Goal: Task Accomplishment & Management: Use online tool/utility

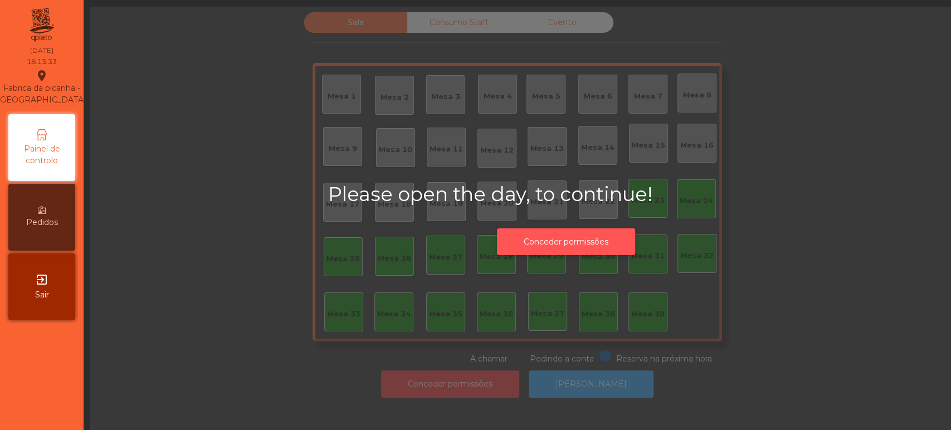
click at [570, 232] on button "Conceder permissões" at bounding box center [566, 241] width 138 height 27
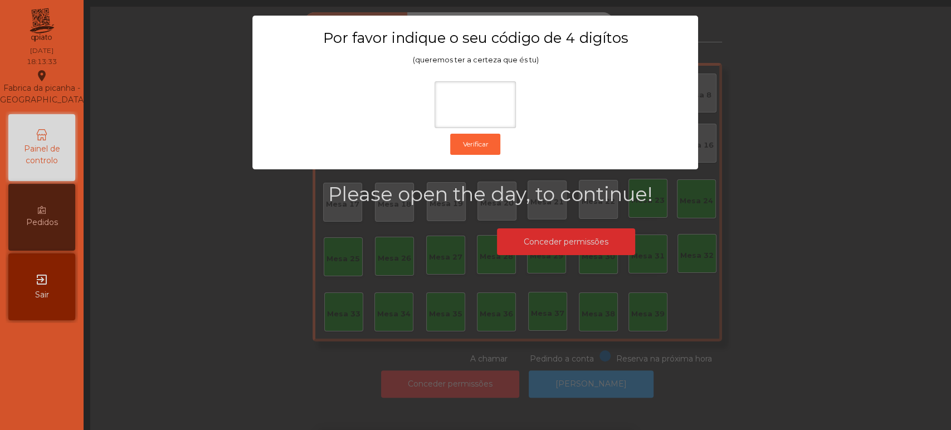
click at [592, 240] on ngb-modal-window "Por favor indique o seu código de 4 digítos (queremos ter a certeza que és tu) …" at bounding box center [476, 215] width 904 height 430
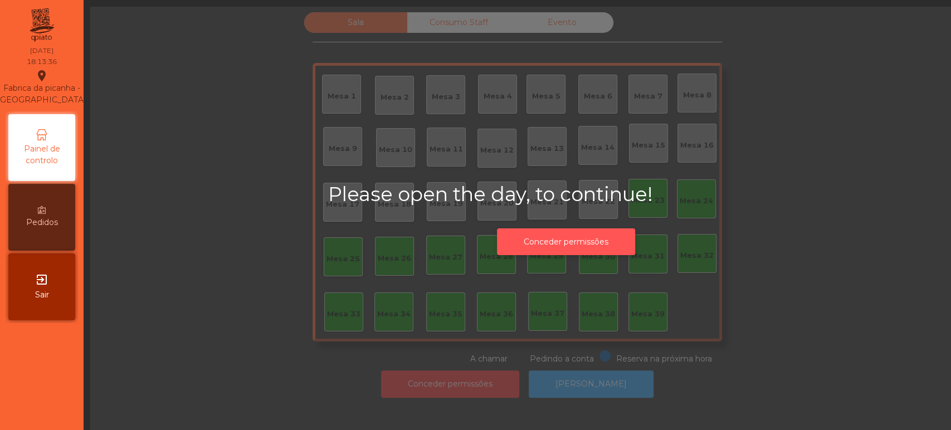
click at [582, 241] on button "Conceder permissões" at bounding box center [566, 241] width 138 height 27
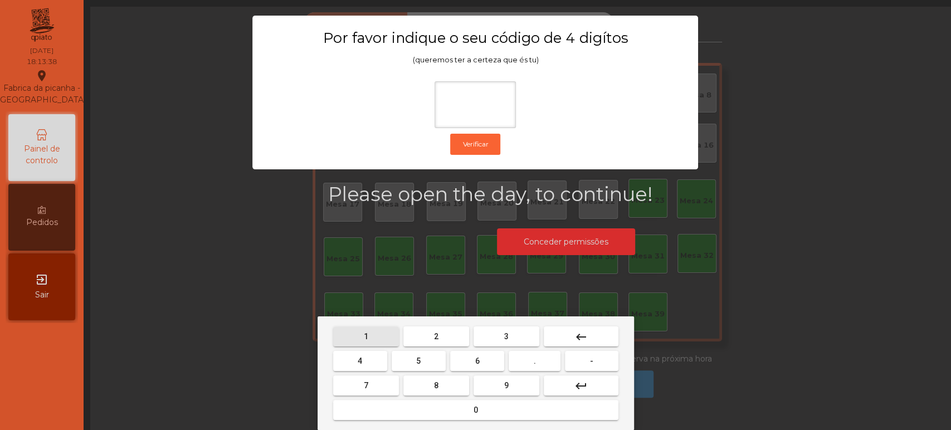
click at [376, 340] on button "1" at bounding box center [366, 337] width 66 height 20
click at [506, 336] on span "3" at bounding box center [506, 336] width 4 height 9
click at [430, 363] on button "5" at bounding box center [419, 361] width 54 height 20
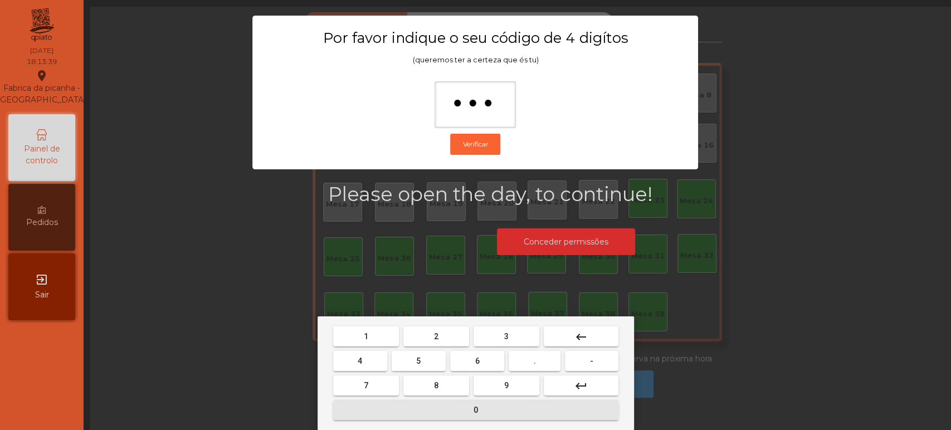
click at [459, 408] on button "0" at bounding box center [475, 410] width 285 height 20
type input "****"
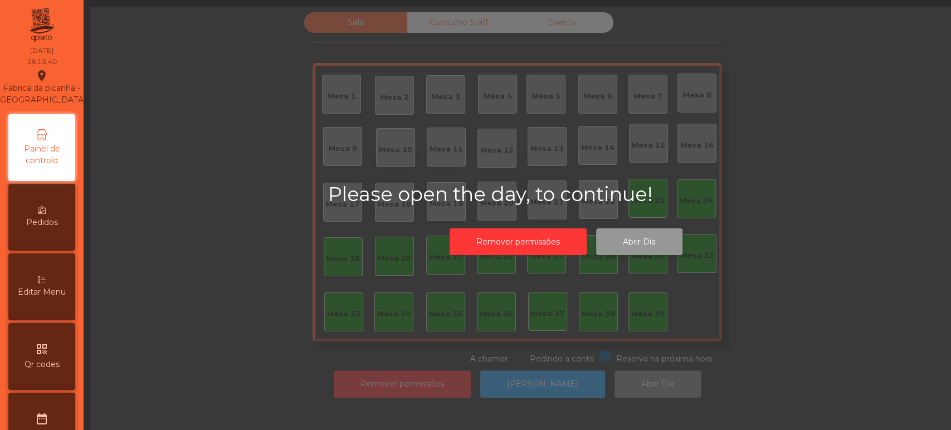
click at [635, 249] on button "Abrir Dia" at bounding box center [639, 241] width 86 height 27
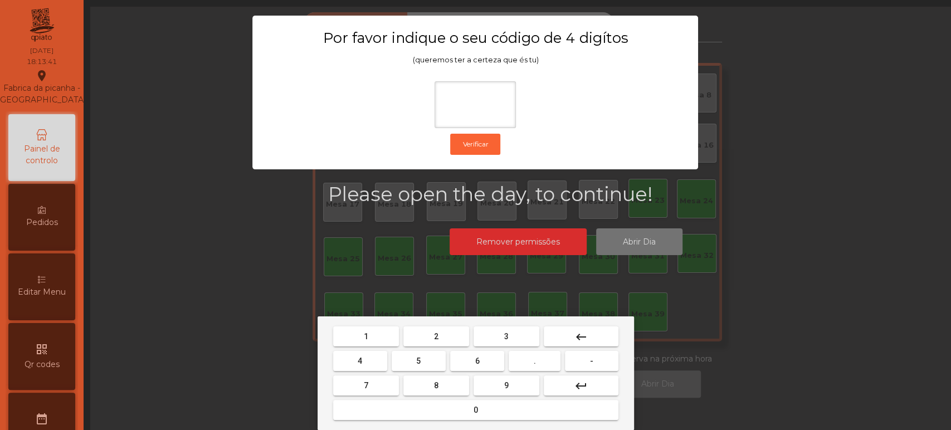
click at [364, 345] on button "1" at bounding box center [366, 337] width 66 height 20
click at [505, 334] on span "3" at bounding box center [506, 336] width 4 height 9
click at [418, 361] on span "5" at bounding box center [418, 361] width 4 height 9
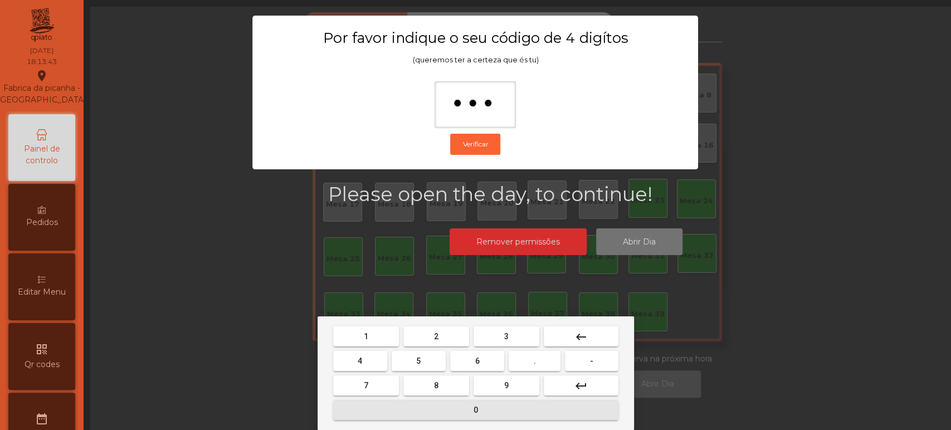
click at [448, 405] on button "0" at bounding box center [475, 410] width 285 height 20
type input "****"
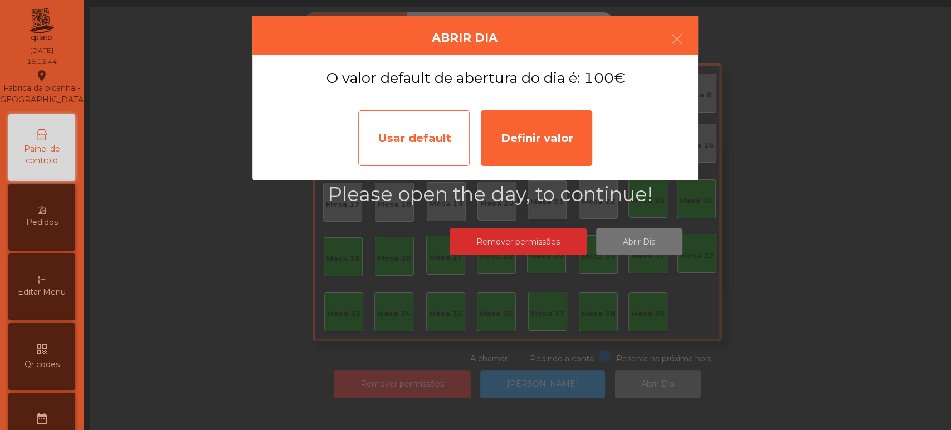
click at [426, 143] on div "Usar default" at bounding box center [413, 138] width 111 height 56
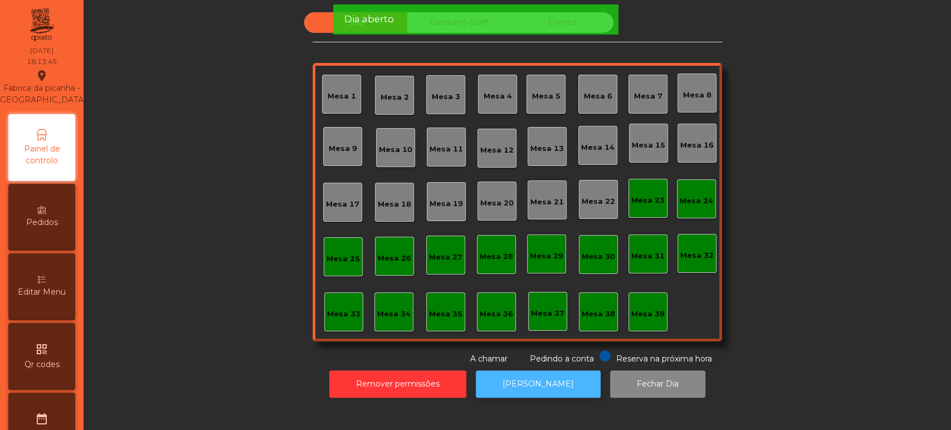
click at [543, 373] on button "[PERSON_NAME]" at bounding box center [538, 384] width 125 height 27
